Goal: Task Accomplishment & Management: Use online tool/utility

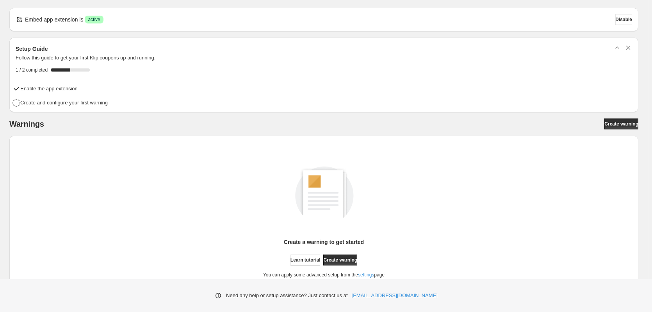
scroll to position [33, 0]
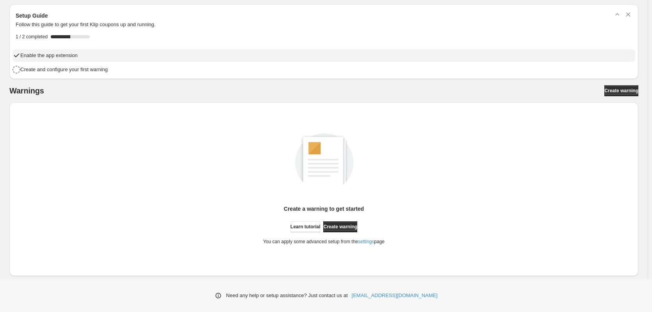
click at [38, 56] on h4 "Enable the app extension" at bounding box center [48, 56] width 57 height 8
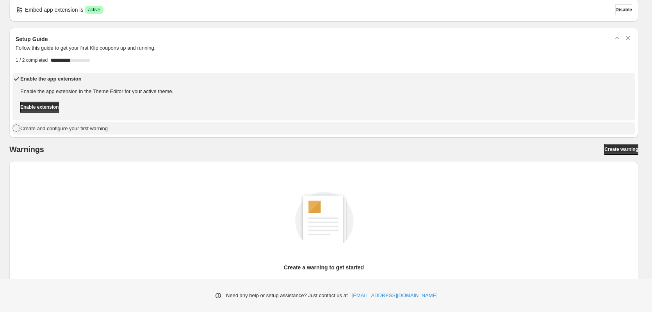
scroll to position [0, 0]
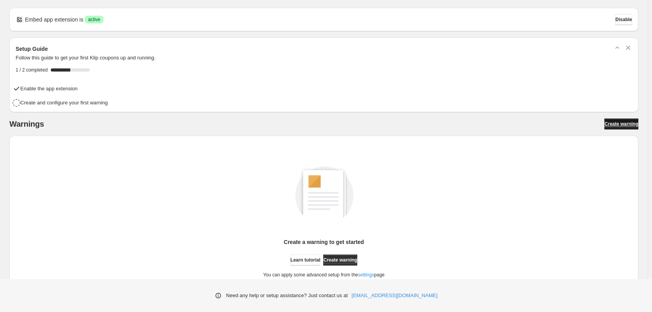
click at [616, 121] on span "Create warning" at bounding box center [621, 124] width 34 height 6
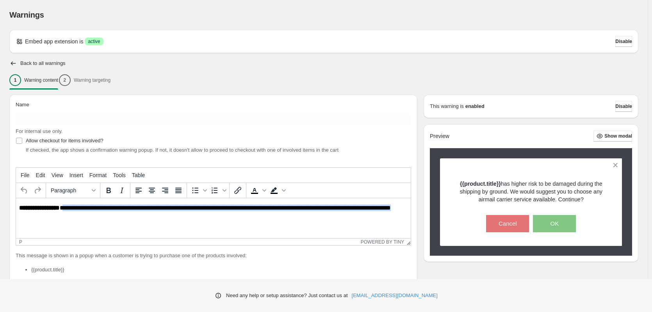
drag, startPoint x: 59, startPoint y: 218, endPoint x: 63, endPoint y: 209, distance: 9.8
click at [63, 209] on p "**********" at bounding box center [215, 211] width 392 height 14
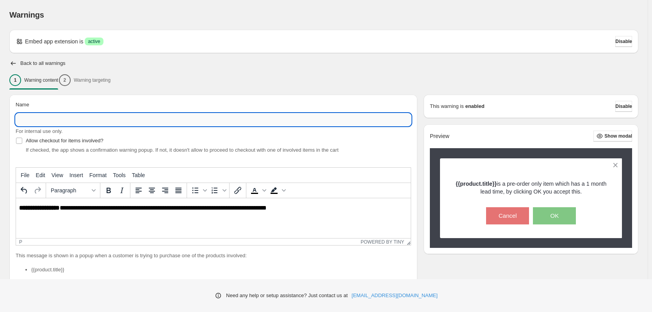
click at [71, 118] on input "Name" at bounding box center [214, 119] width 396 height 12
type input "**********"
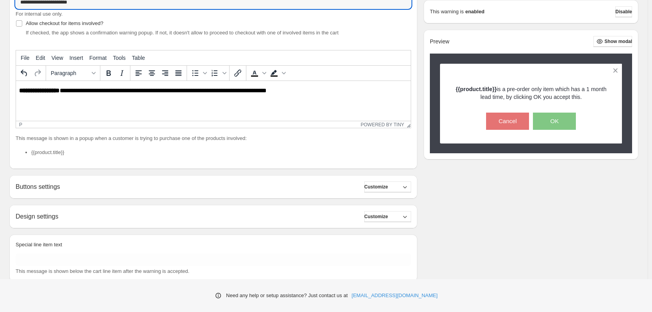
scroll to position [137, 0]
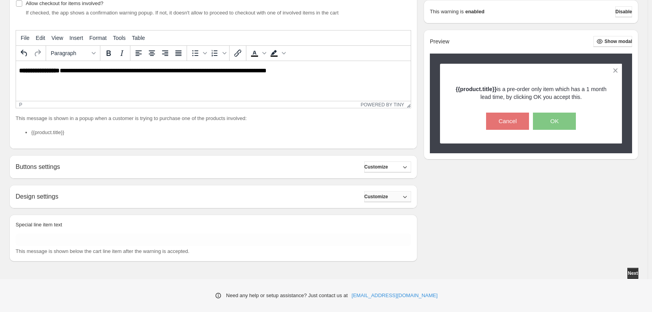
click at [400, 198] on button "Customize" at bounding box center [387, 196] width 47 height 11
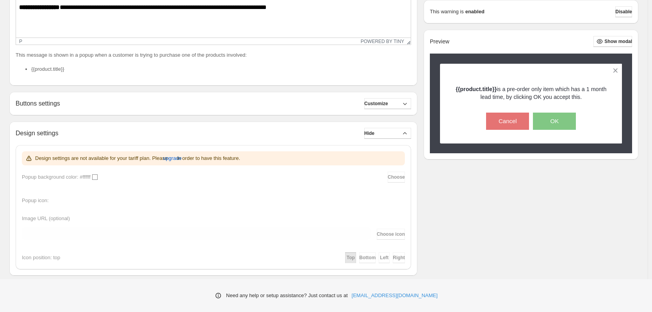
scroll to position [267, 0]
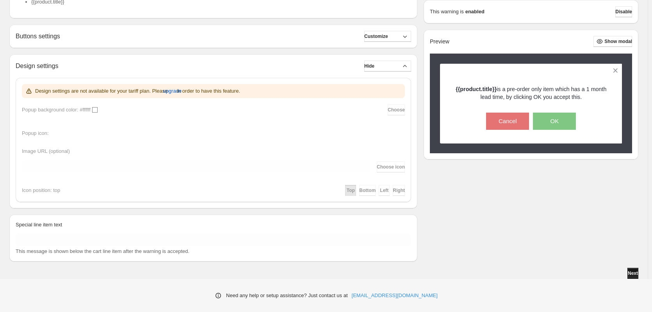
click at [631, 270] on button "Next" at bounding box center [633, 272] width 11 height 11
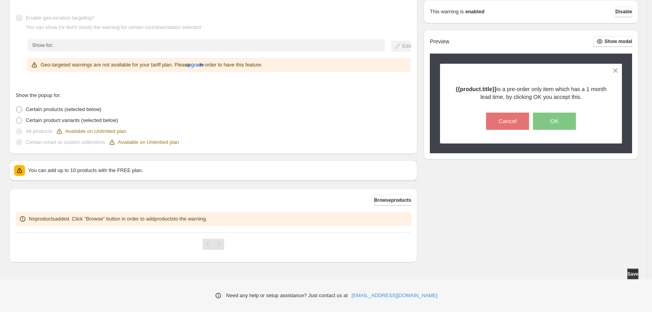
scroll to position [121, 0]
click at [401, 201] on span "Browse products" at bounding box center [392, 199] width 37 height 6
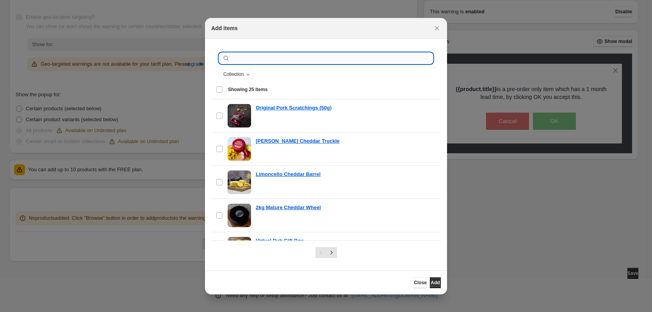
click at [275, 57] on input ":r1v:" at bounding box center [332, 58] width 201 height 11
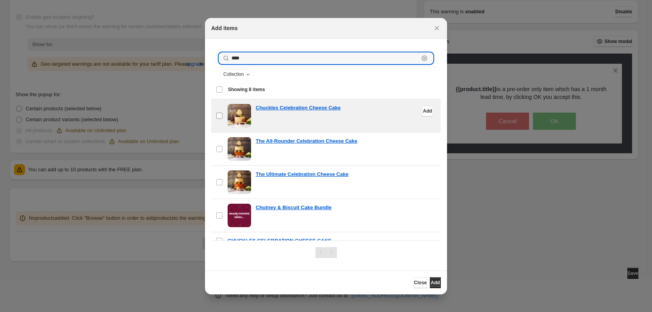
type input "****"
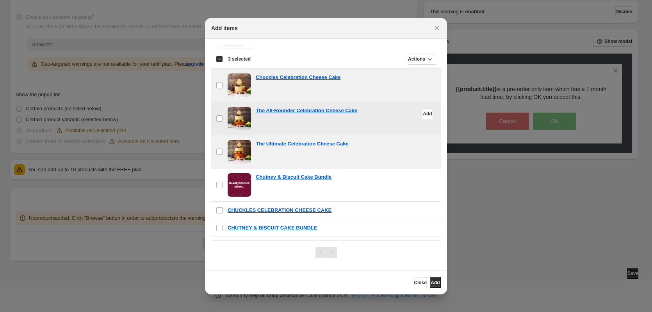
scroll to position [62, 0]
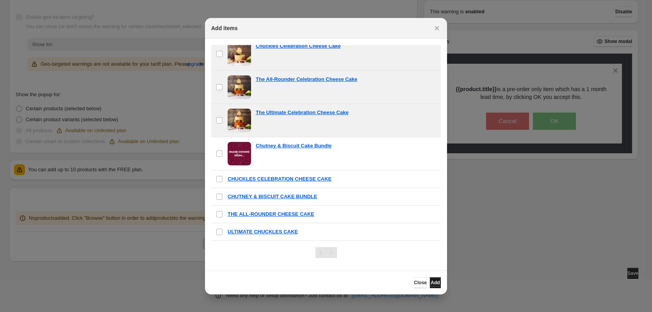
click at [431, 280] on span "Add" at bounding box center [435, 282] width 9 height 6
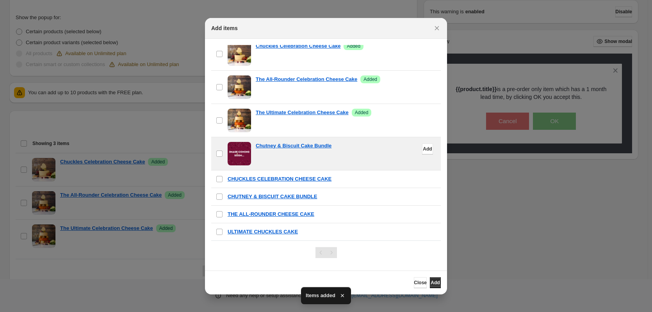
scroll to position [200, 0]
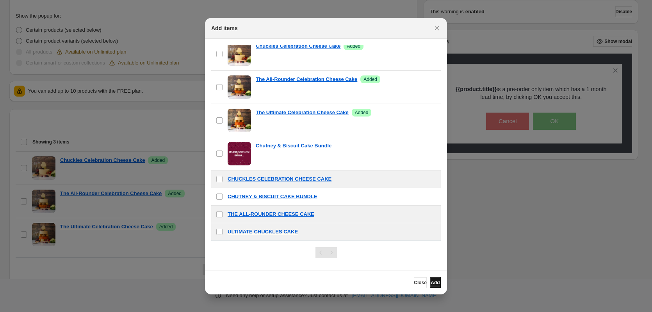
click at [430, 283] on button "Add" at bounding box center [435, 282] width 11 height 11
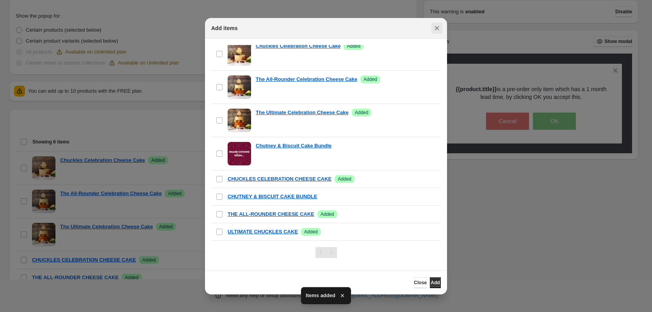
click at [434, 26] on icon "Close" at bounding box center [437, 28] width 8 height 8
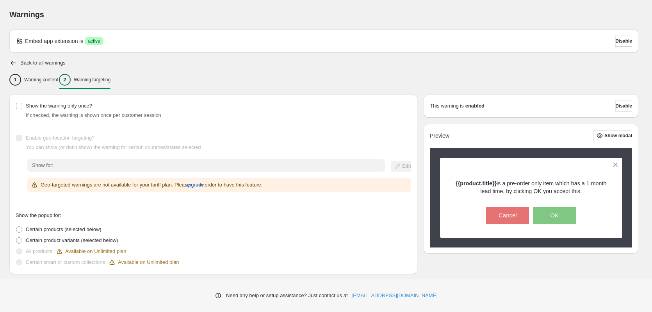
scroll to position [0, 0]
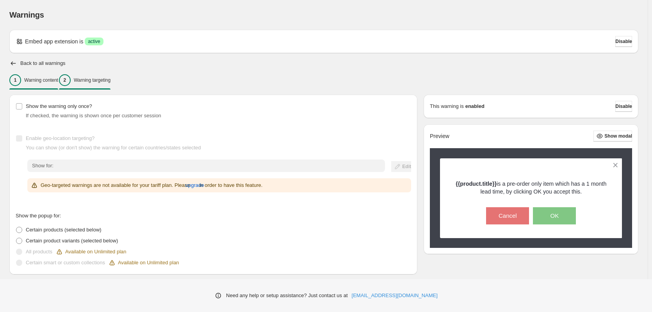
click at [39, 77] on p "Warning content" at bounding box center [41, 80] width 34 height 6
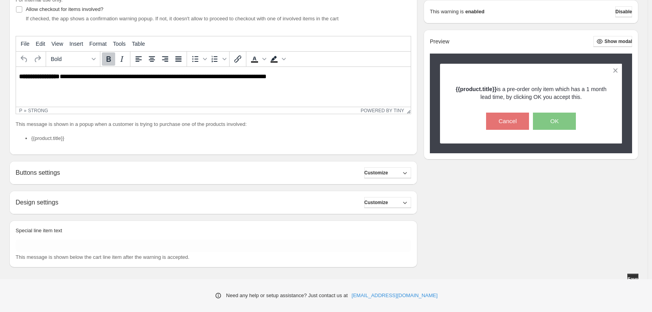
scroll to position [137, 0]
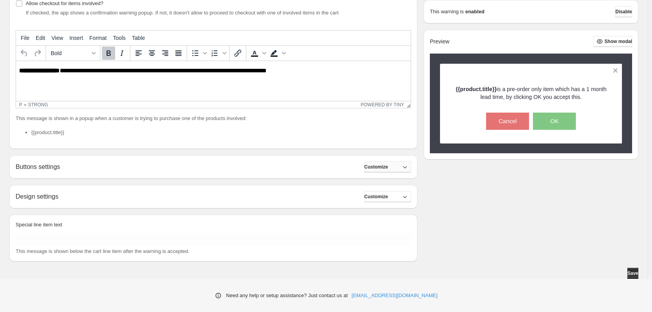
click at [382, 166] on span "Customize" at bounding box center [376, 167] width 24 height 6
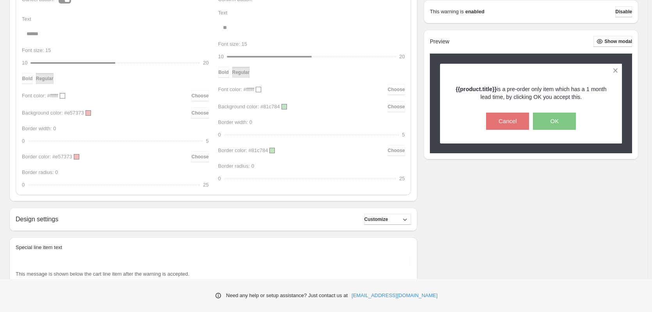
scroll to position [368, 0]
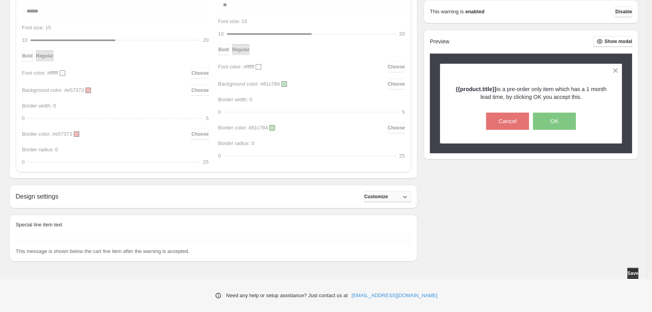
drag, startPoint x: 400, startPoint y: 198, endPoint x: 396, endPoint y: 199, distance: 4.5
click at [400, 198] on button "Customize" at bounding box center [387, 196] width 47 height 11
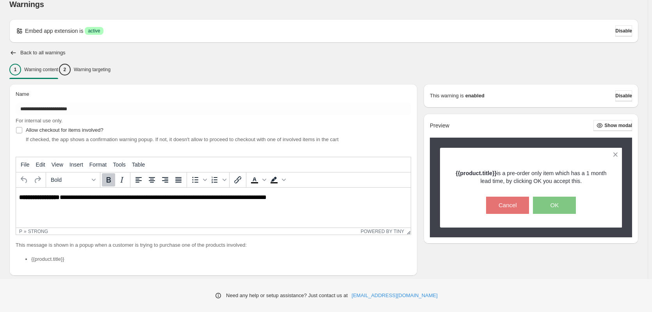
scroll to position [0, 0]
